Goal: Information Seeking & Learning: Learn about a topic

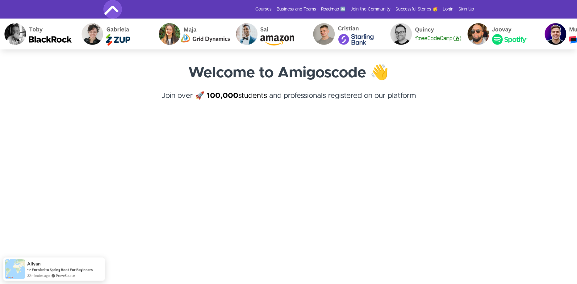
click at [415, 9] on link "Successful Stories 🥳" at bounding box center [417, 9] width 42 height 6
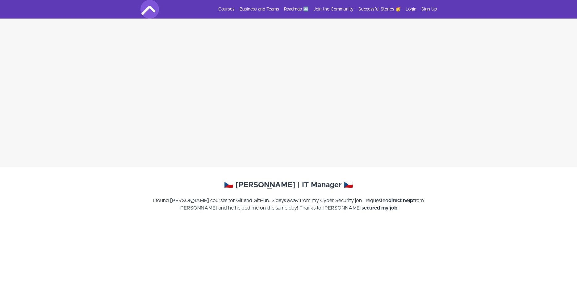
scroll to position [4789, 0]
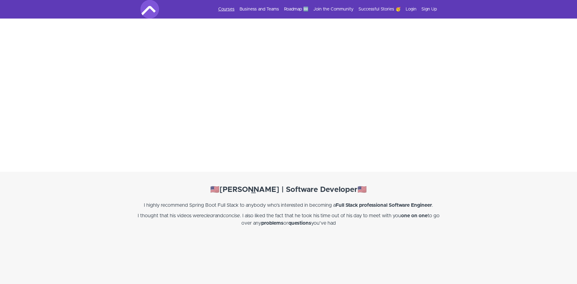
click at [227, 7] on link "Courses" at bounding box center [226, 9] width 16 height 6
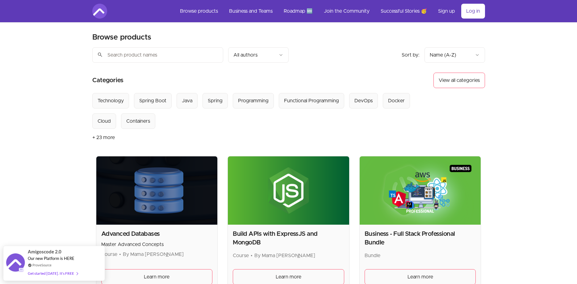
click at [104, 141] on button "+ 23 more" at bounding box center [103, 137] width 23 height 17
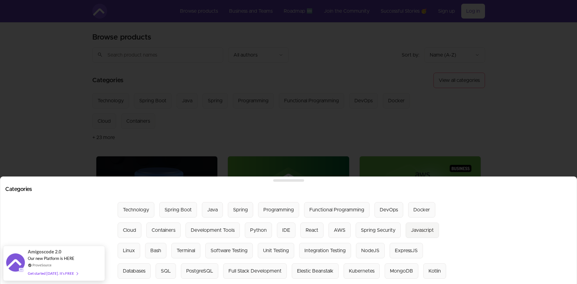
click at [411, 231] on div "Javascript" at bounding box center [422, 229] width 23 height 7
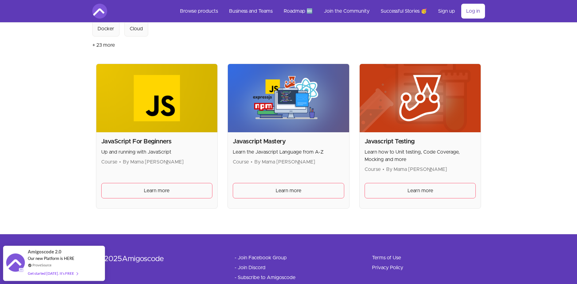
scroll to position [109, 0]
